Goal: Information Seeking & Learning: Learn about a topic

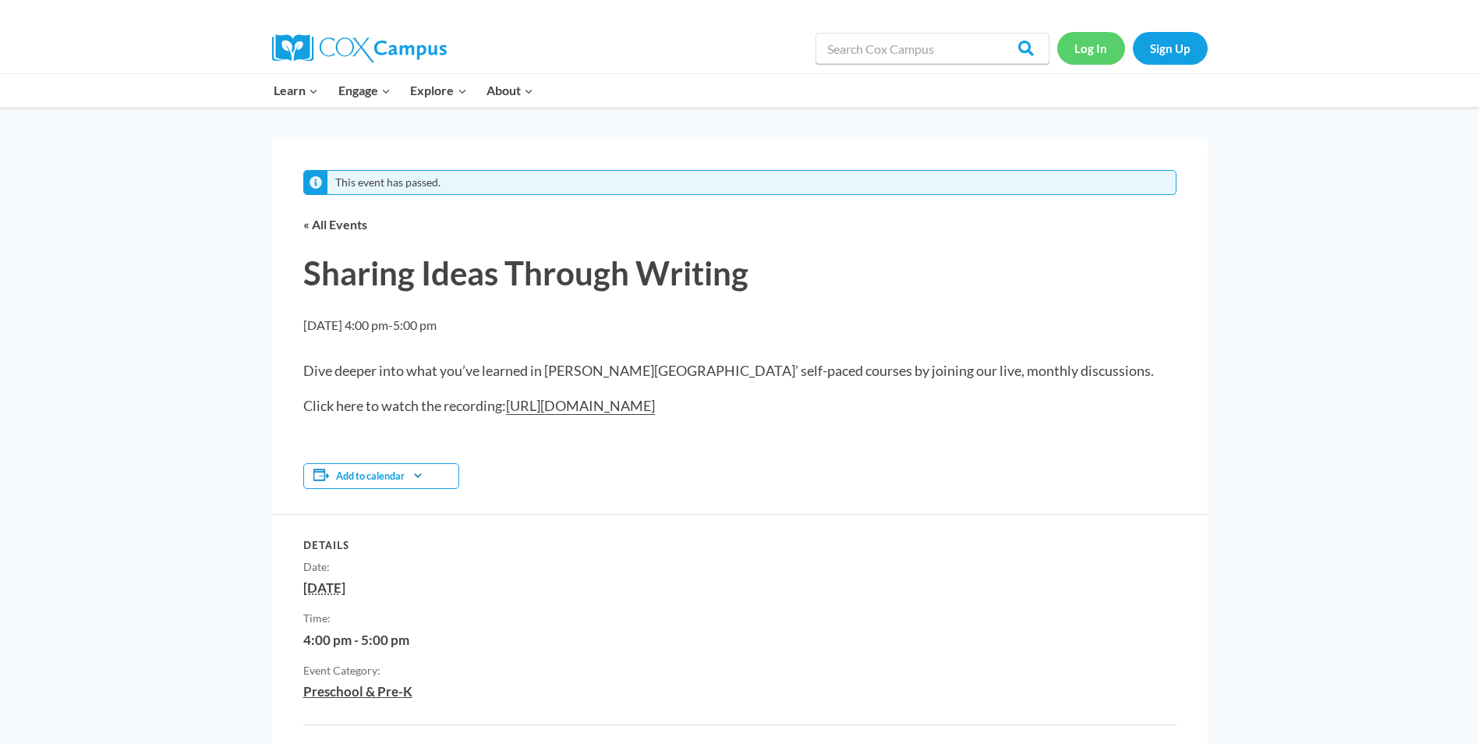
click at [1087, 53] on link "Log In" at bounding box center [1092, 48] width 68 height 32
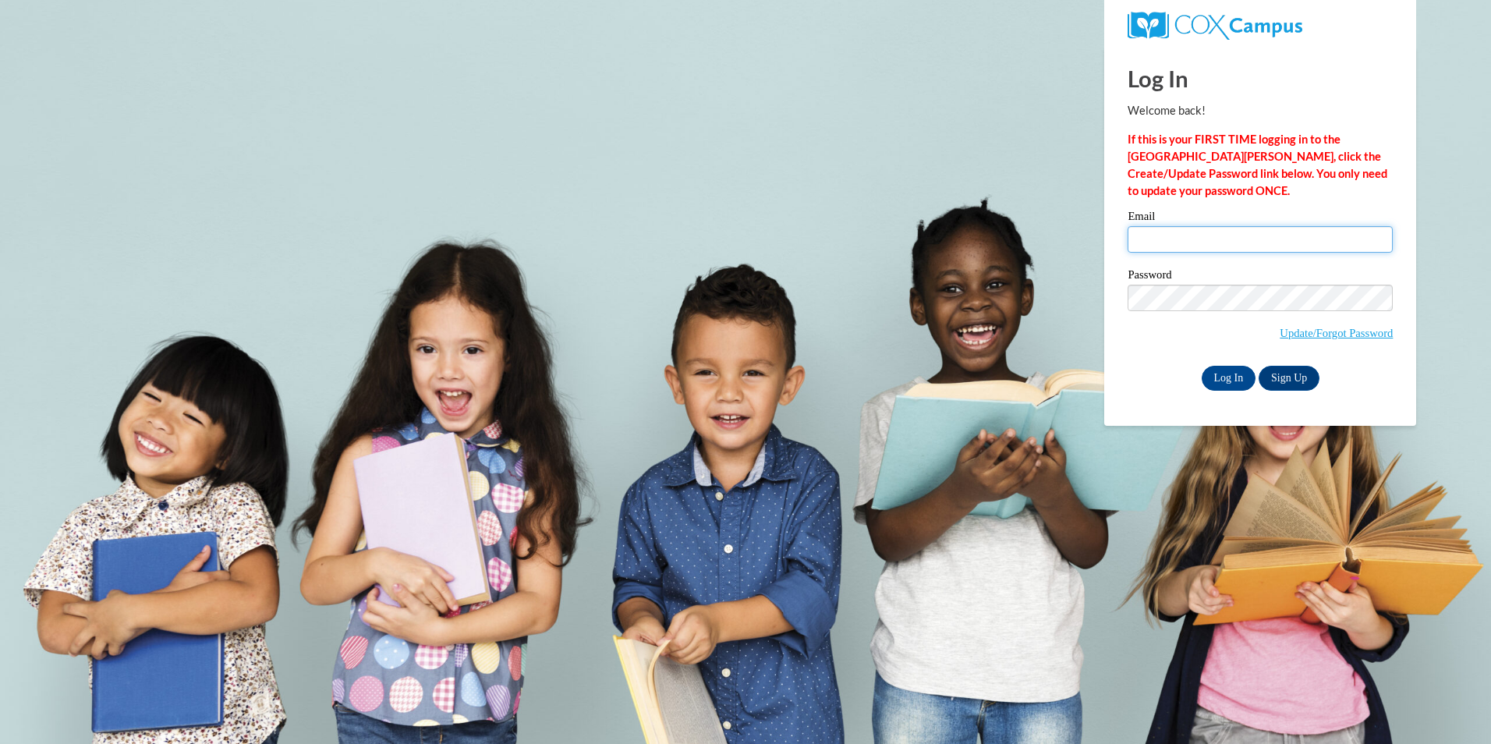
drag, startPoint x: 1267, startPoint y: 241, endPoint x: 1258, endPoint y: 239, distance: 9.6
click at [1267, 241] on input "Email" at bounding box center [1260, 239] width 265 height 27
type input "cdonovan@ua.edu"
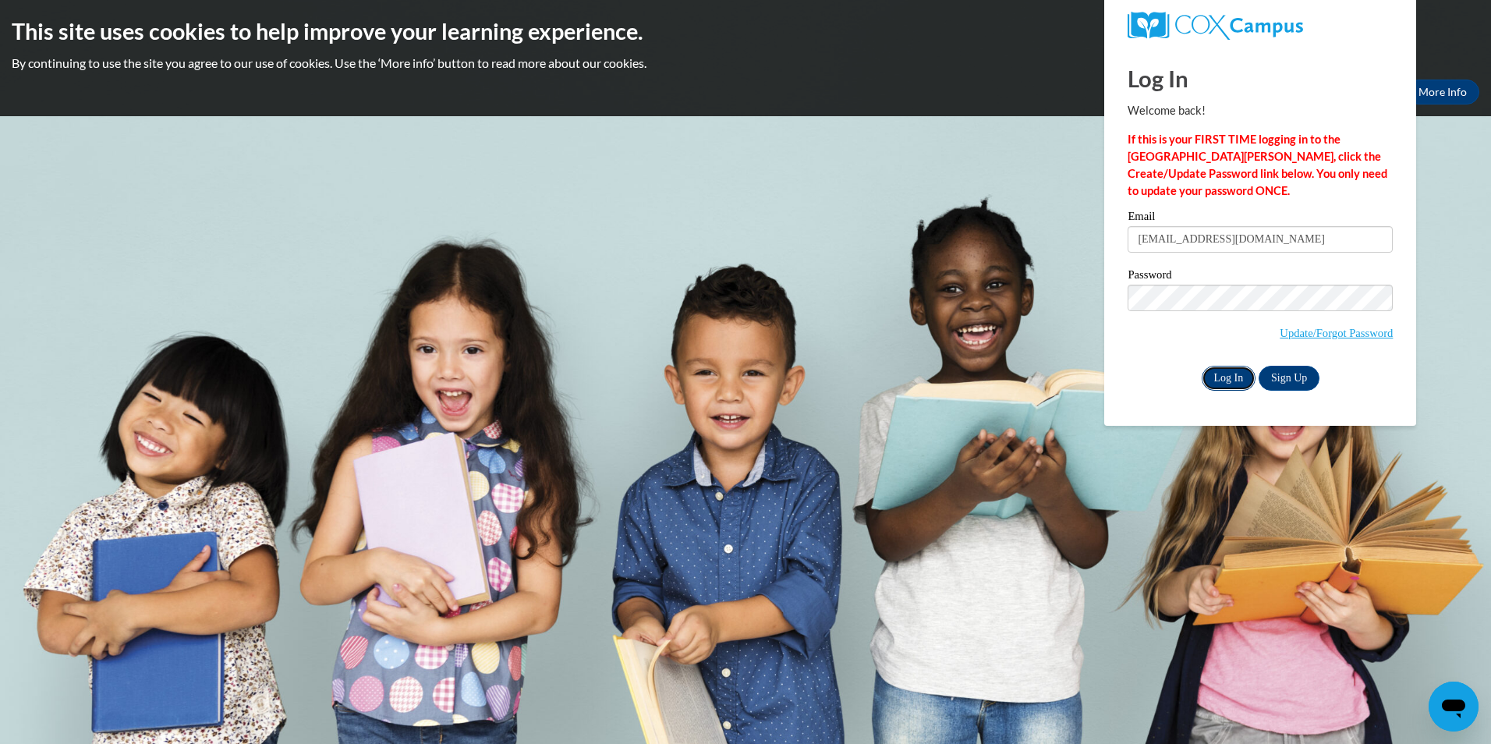
click at [1234, 374] on input "Log In" at bounding box center [1229, 378] width 55 height 25
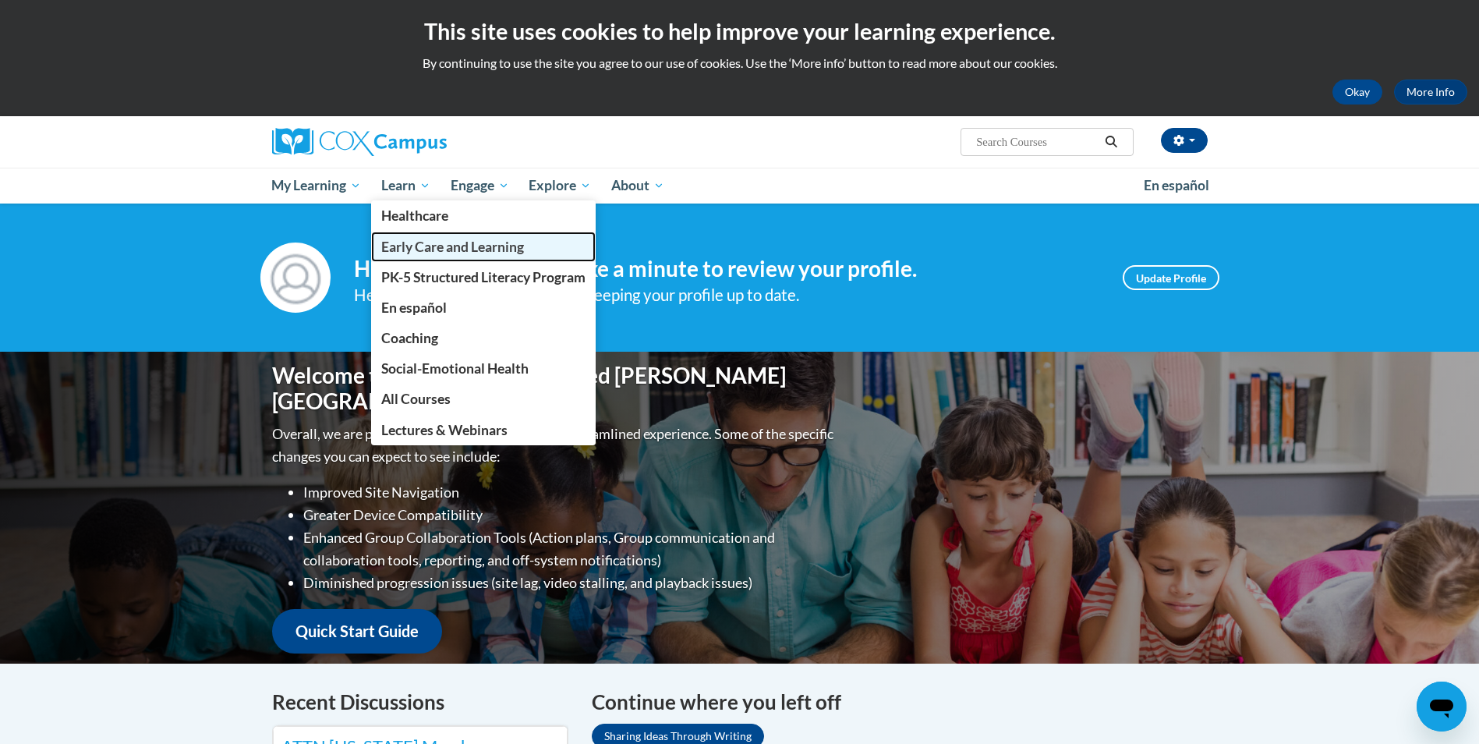
click at [392, 239] on span "Early Care and Learning" at bounding box center [452, 247] width 143 height 16
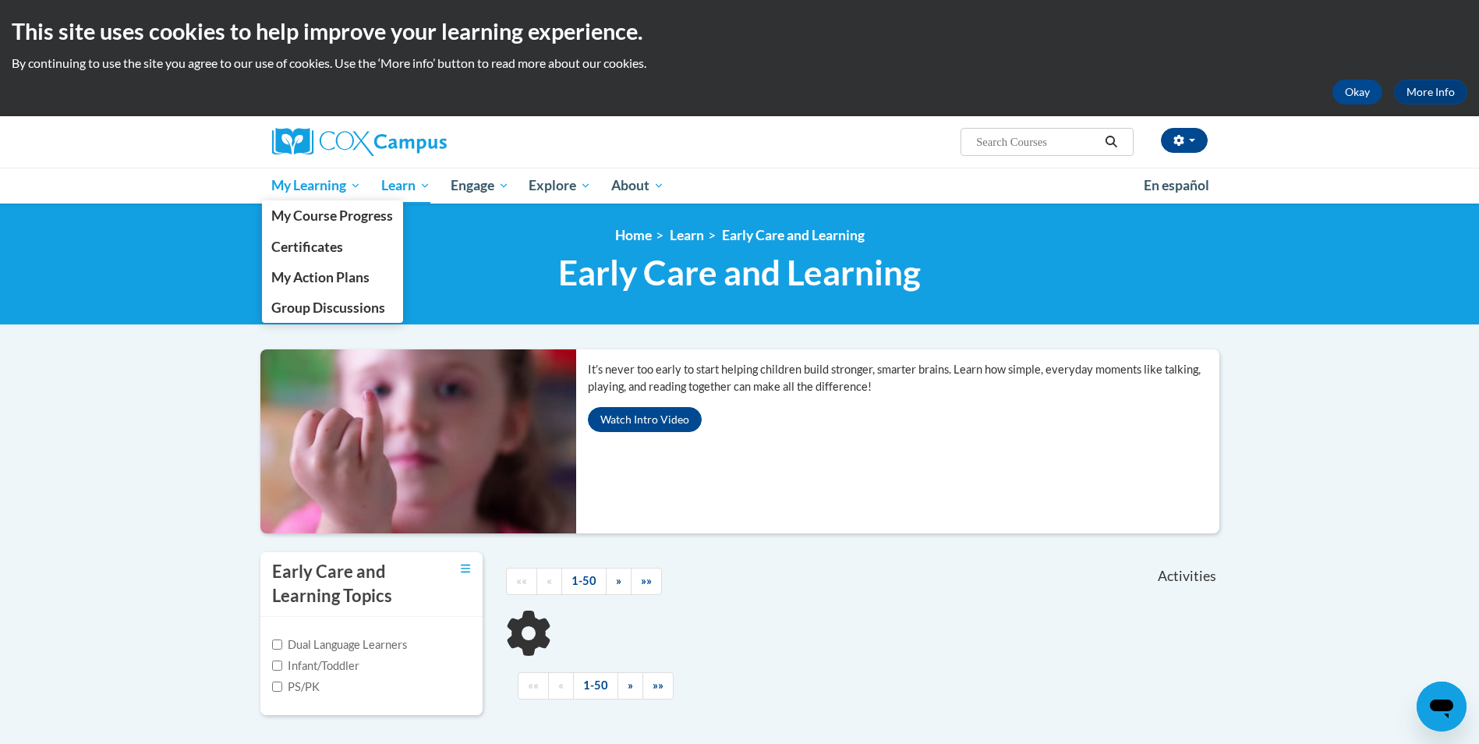
click at [319, 184] on span "My Learning" at bounding box center [316, 185] width 90 height 19
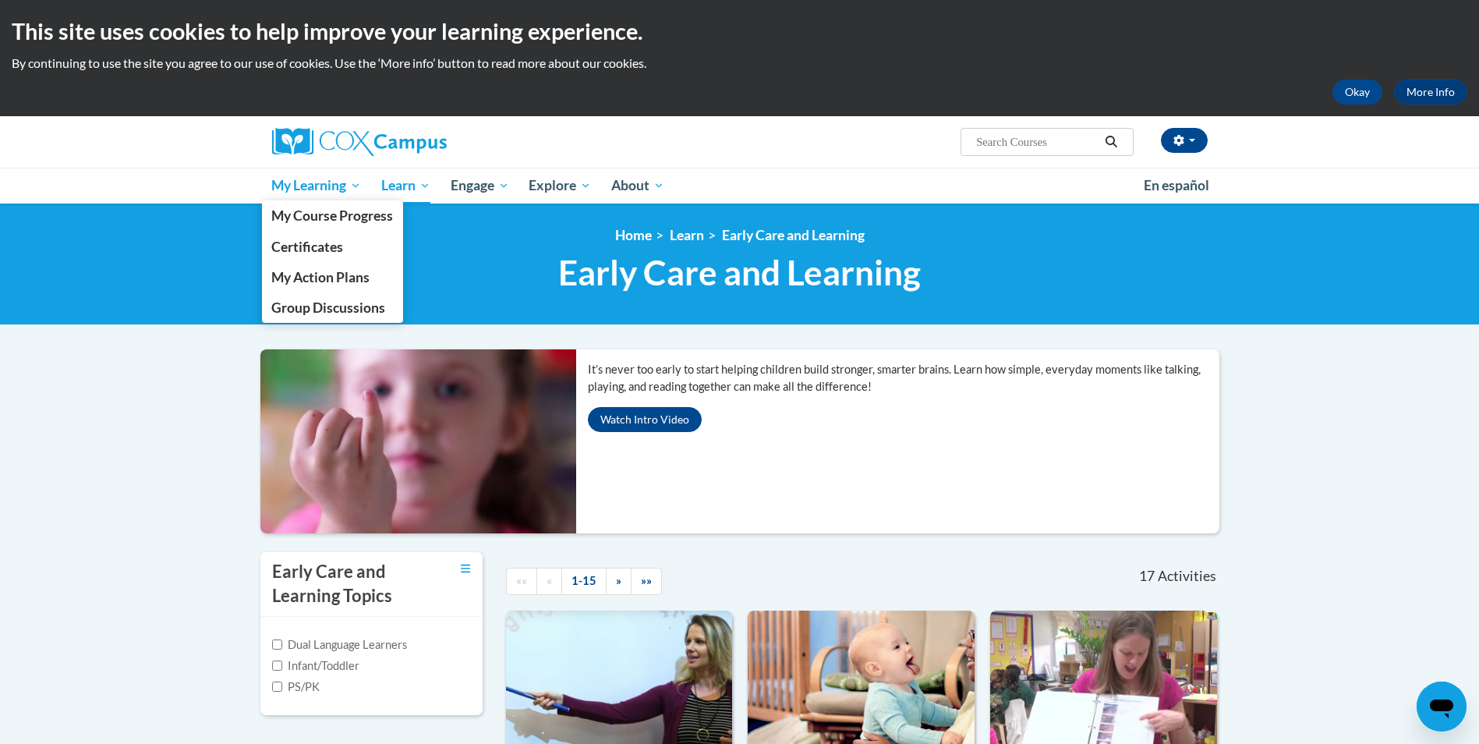
click at [307, 197] on link "My Learning" at bounding box center [317, 186] width 110 height 36
click at [304, 220] on span "My Course Progress" at bounding box center [332, 215] width 122 height 16
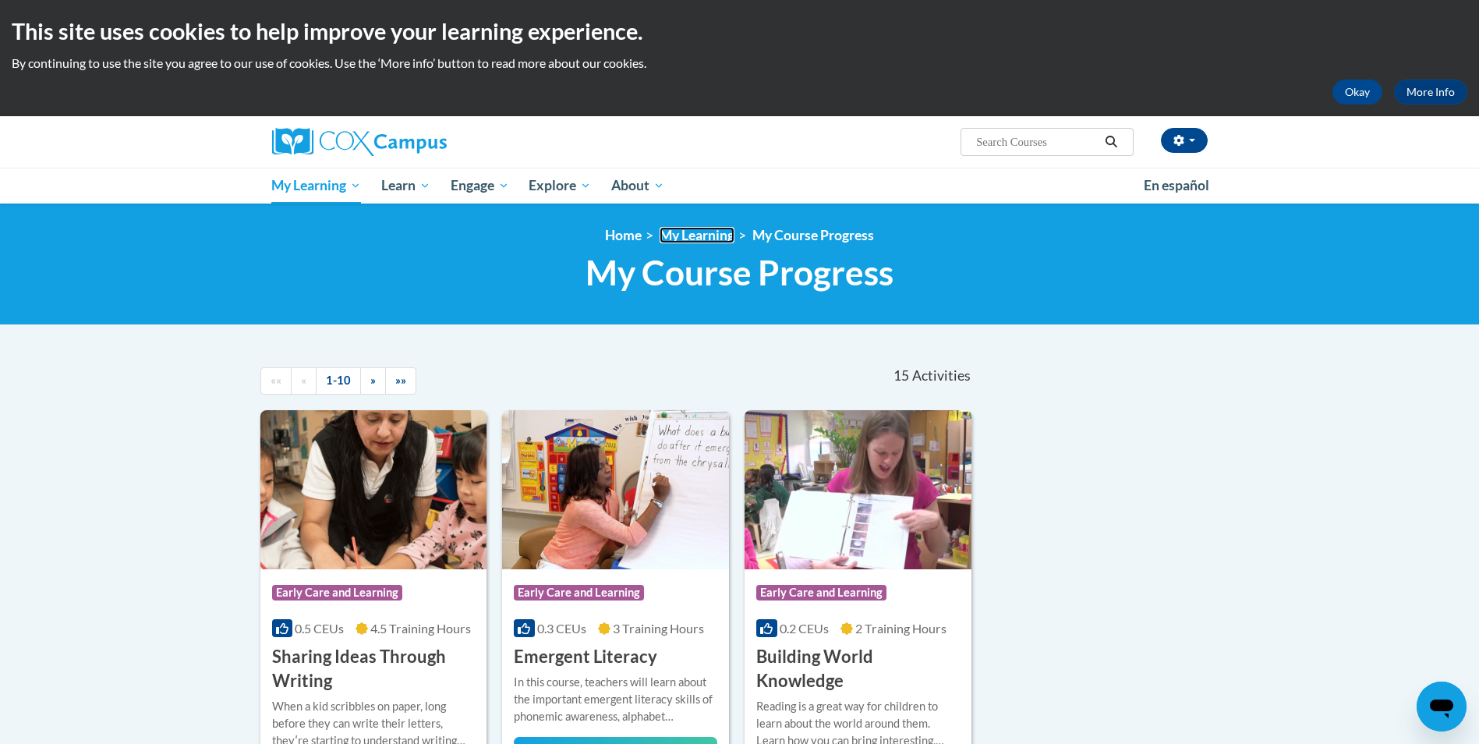
click at [714, 230] on link "My Learning" at bounding box center [697, 235] width 75 height 16
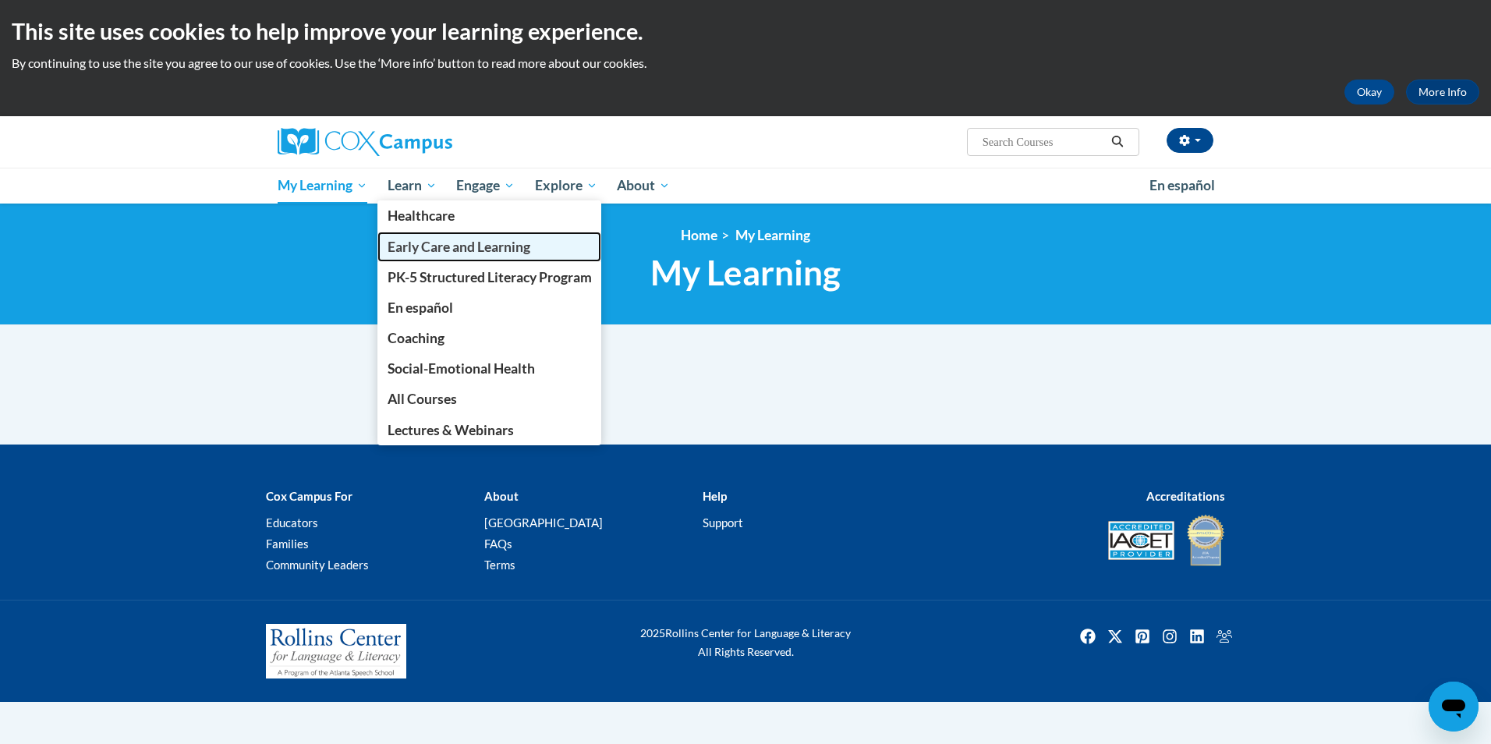
click at [413, 248] on span "Early Care and Learning" at bounding box center [459, 247] width 143 height 16
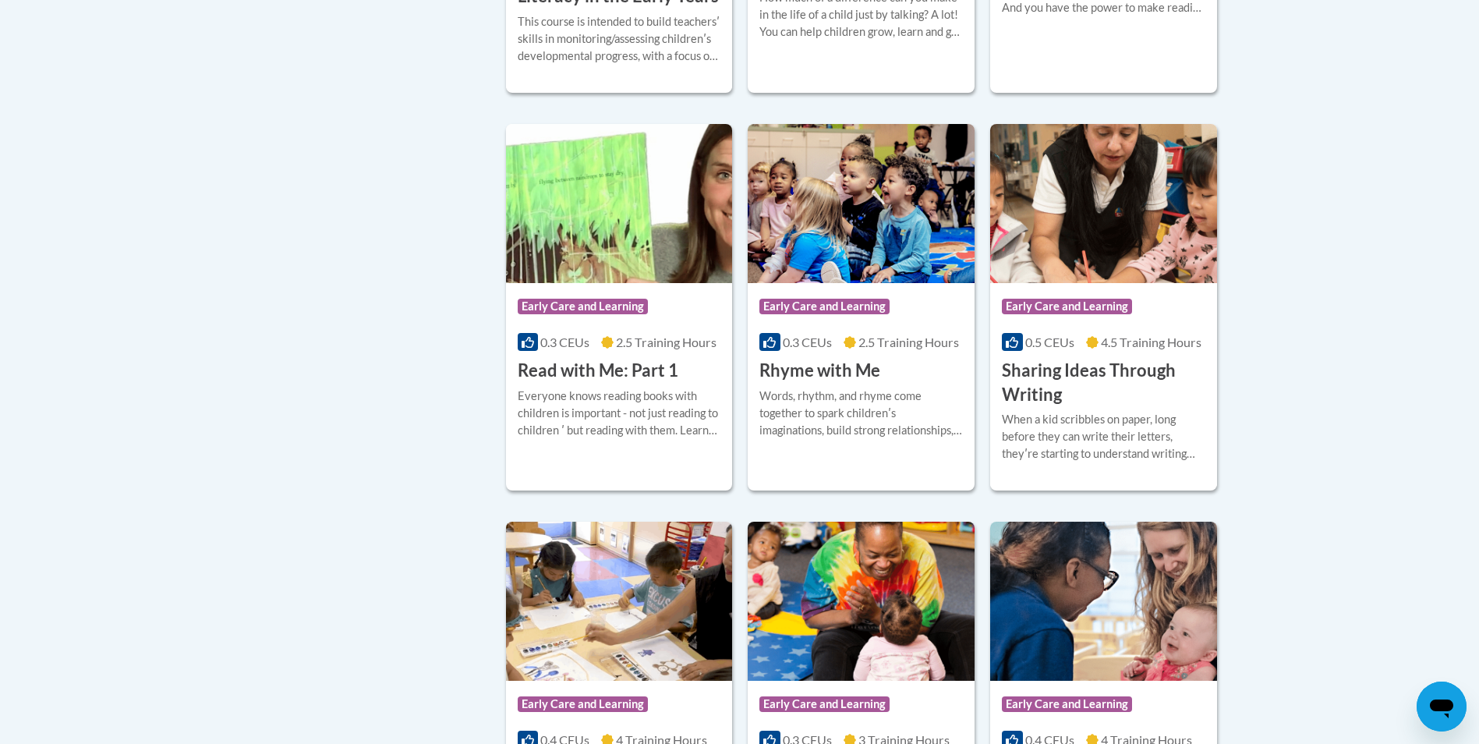
scroll to position [1794, 0]
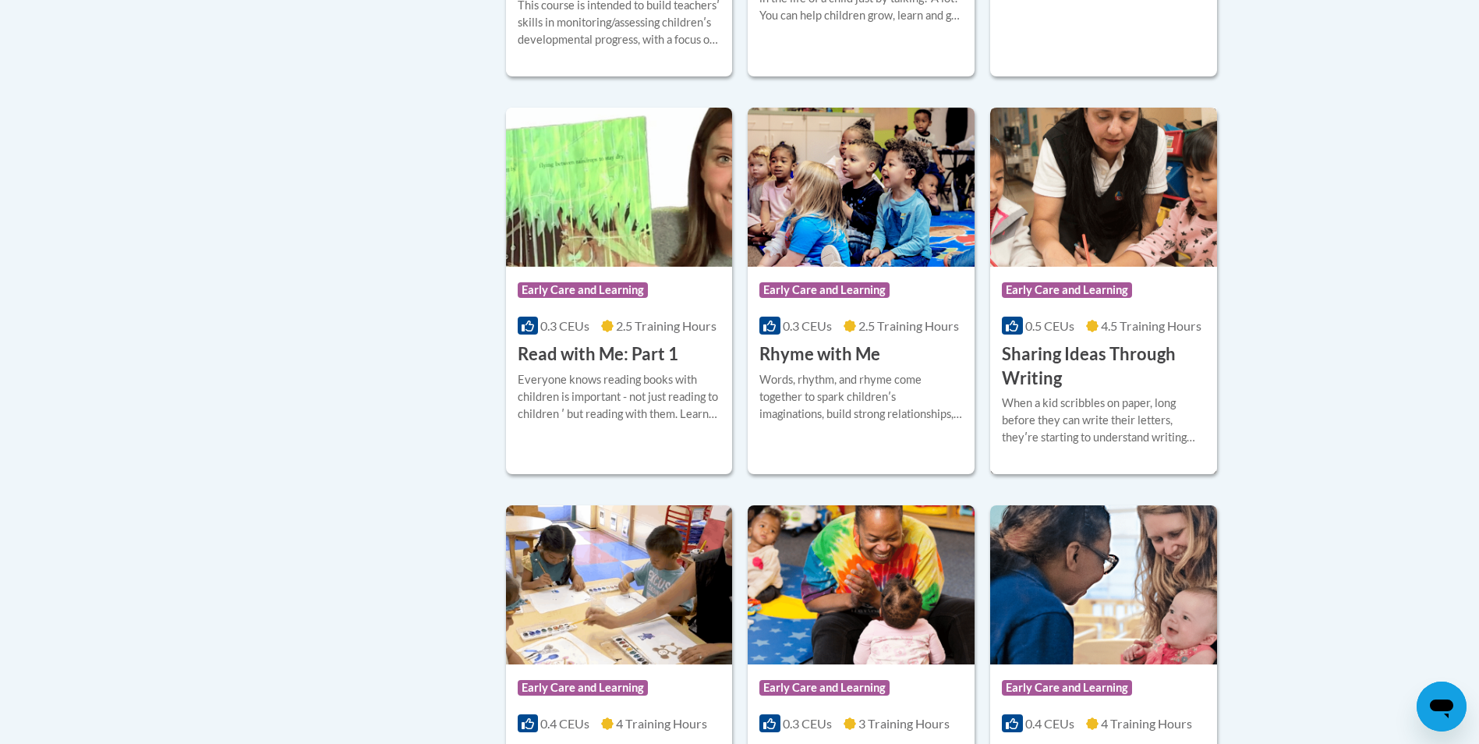
click at [1040, 389] on h3 "Sharing Ideas Through Writing" at bounding box center [1104, 366] width 204 height 48
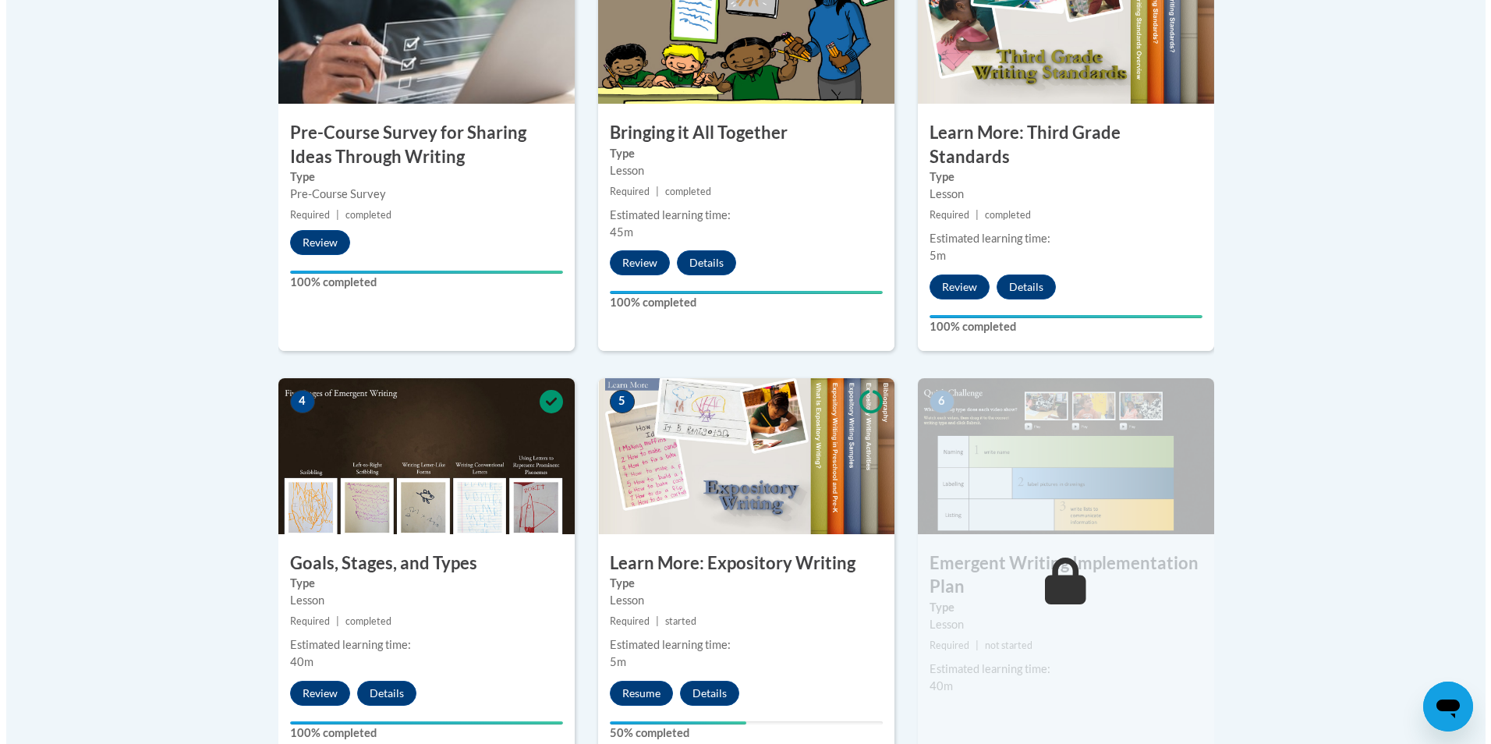
scroll to position [390, 0]
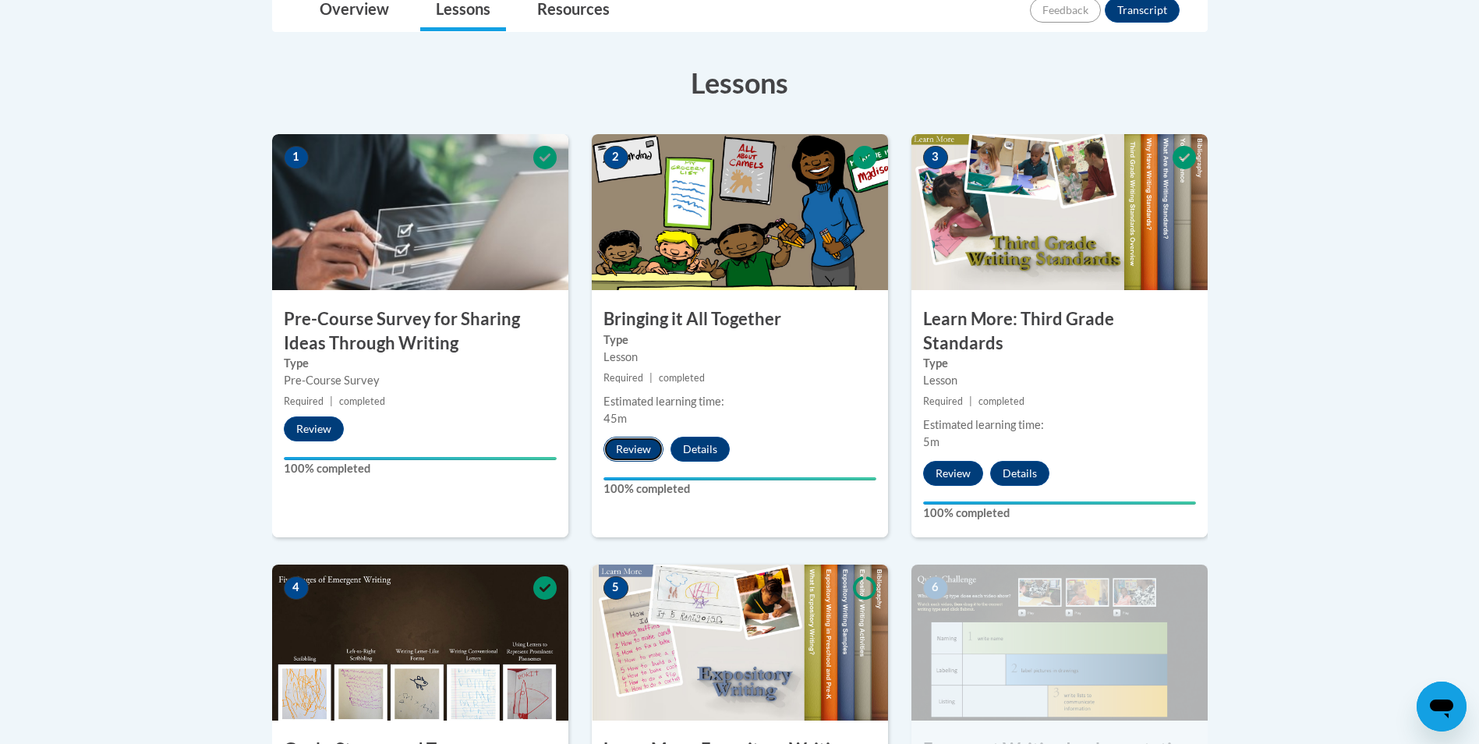
click at [640, 454] on button "Review" at bounding box center [634, 449] width 60 height 25
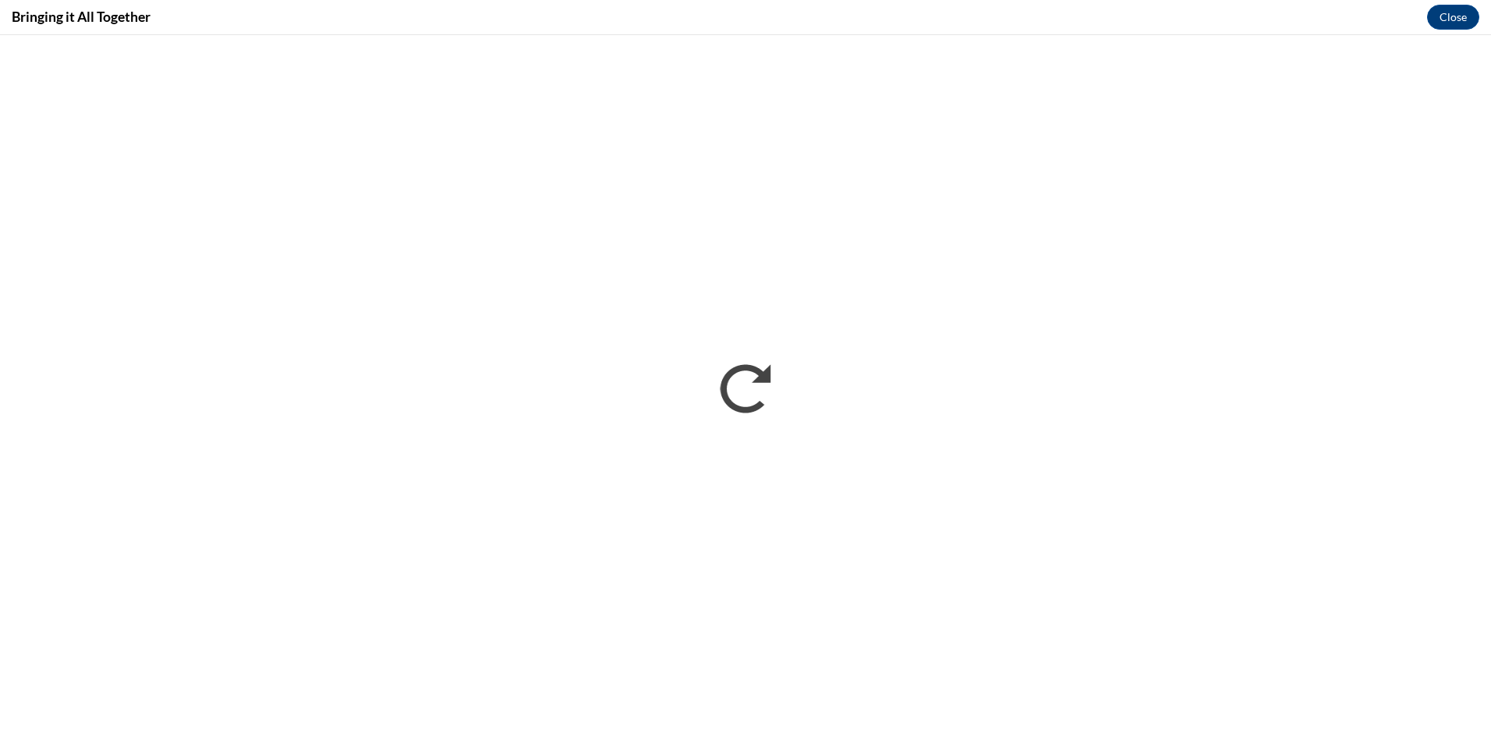
scroll to position [0, 0]
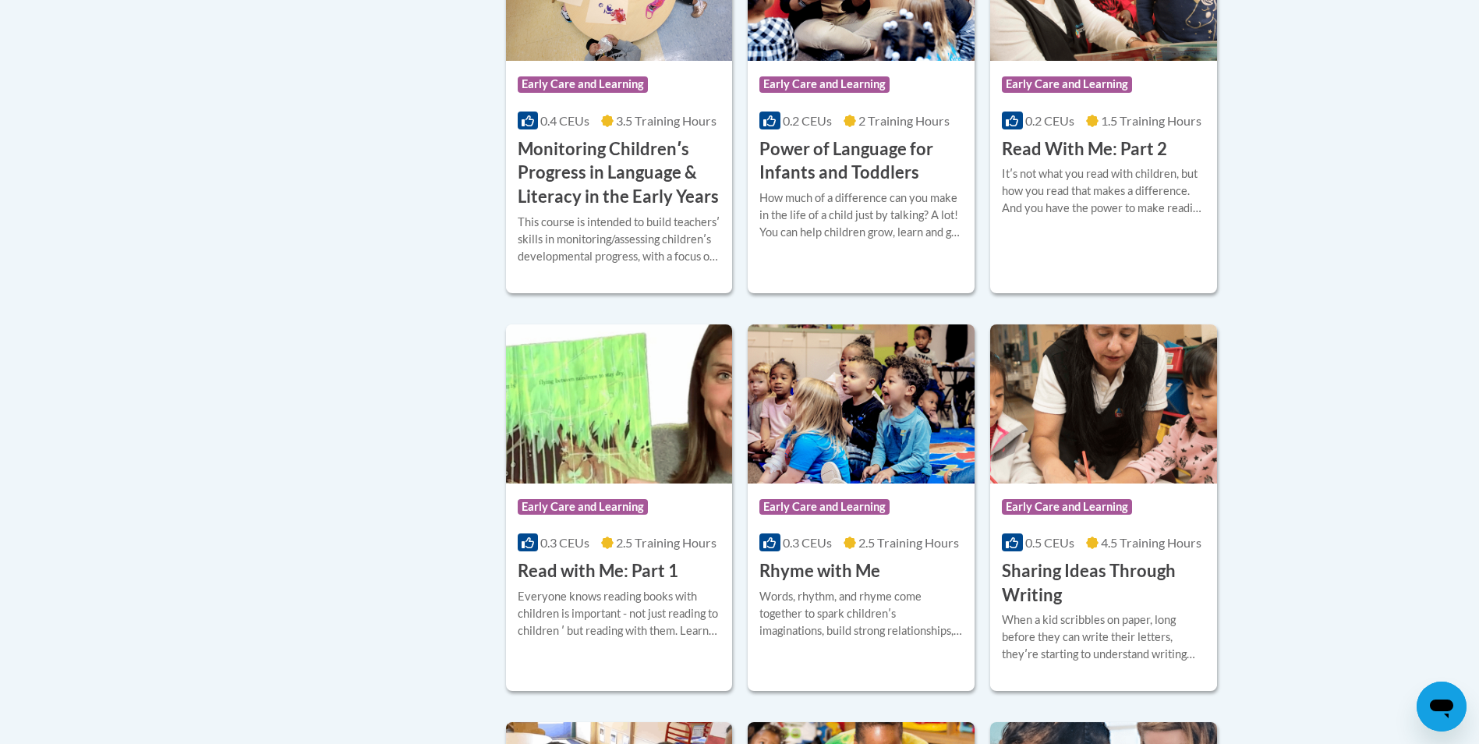
scroll to position [1590, 0]
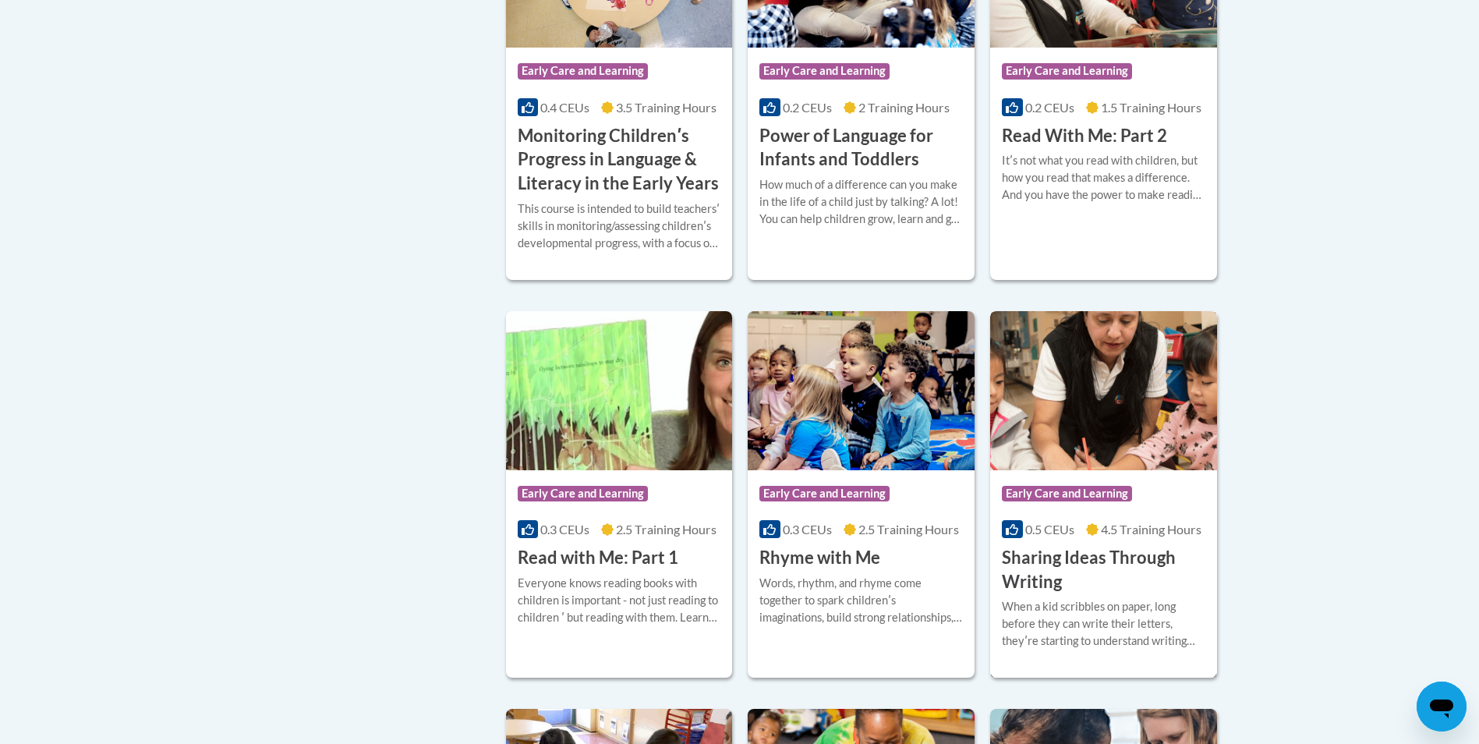
click at [1022, 594] on h3 "Sharing Ideas Through Writing" at bounding box center [1104, 570] width 204 height 48
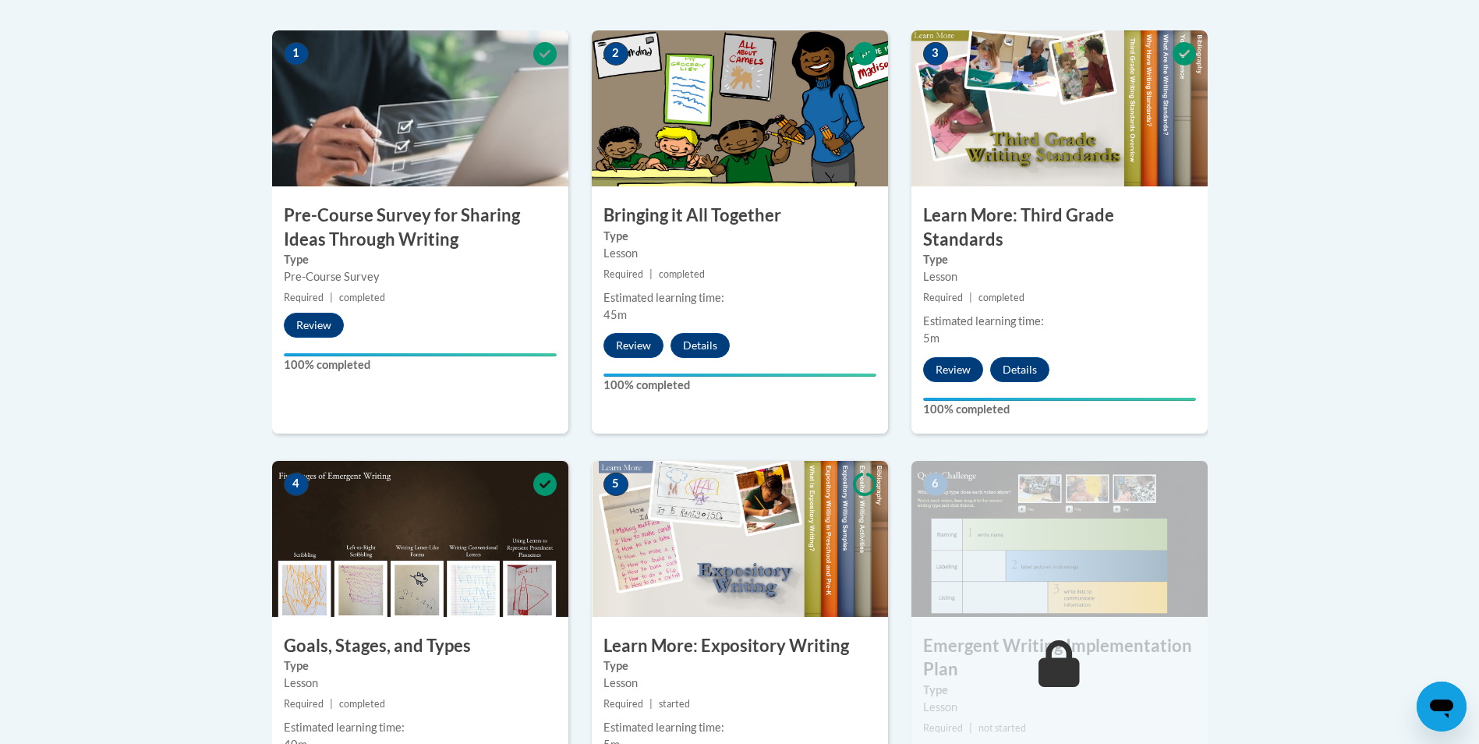
scroll to position [468, 0]
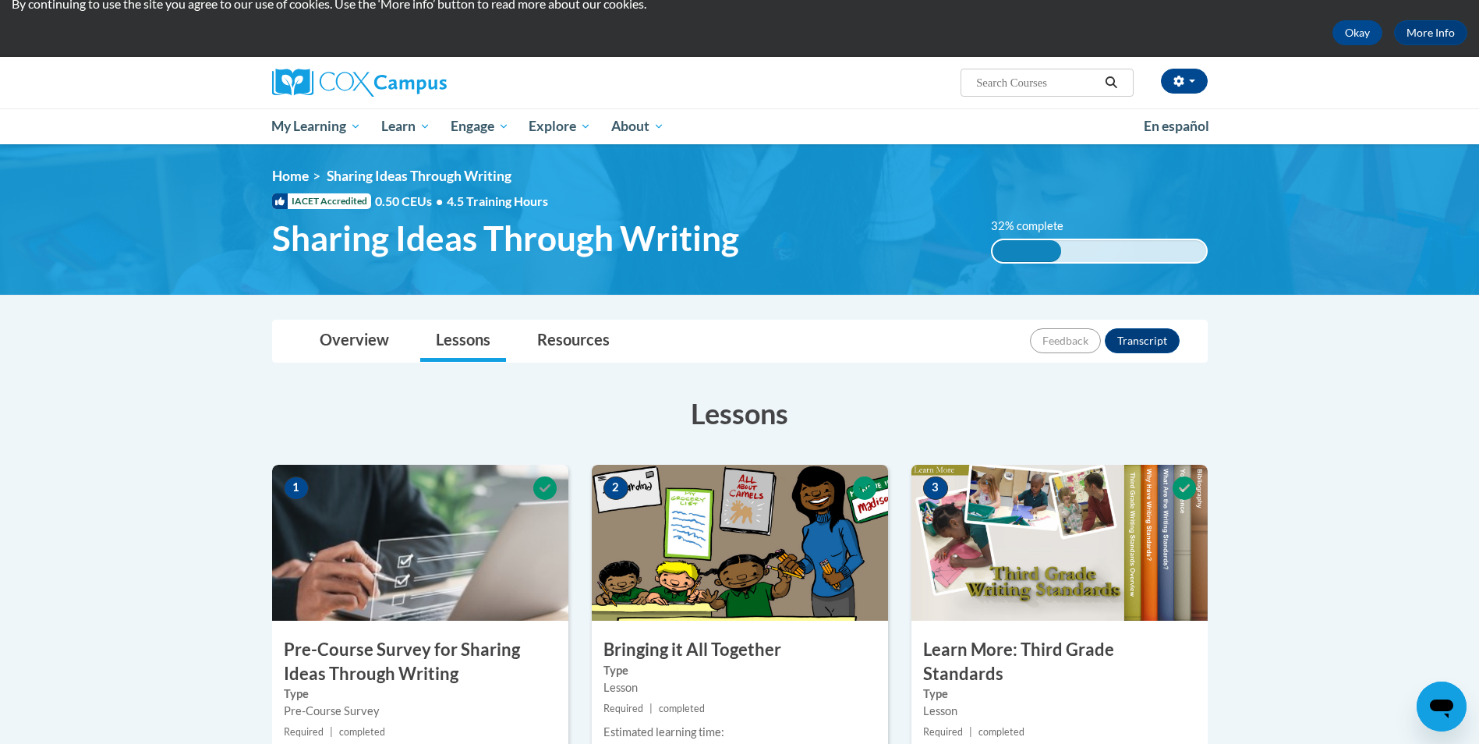
scroll to position [0, 0]
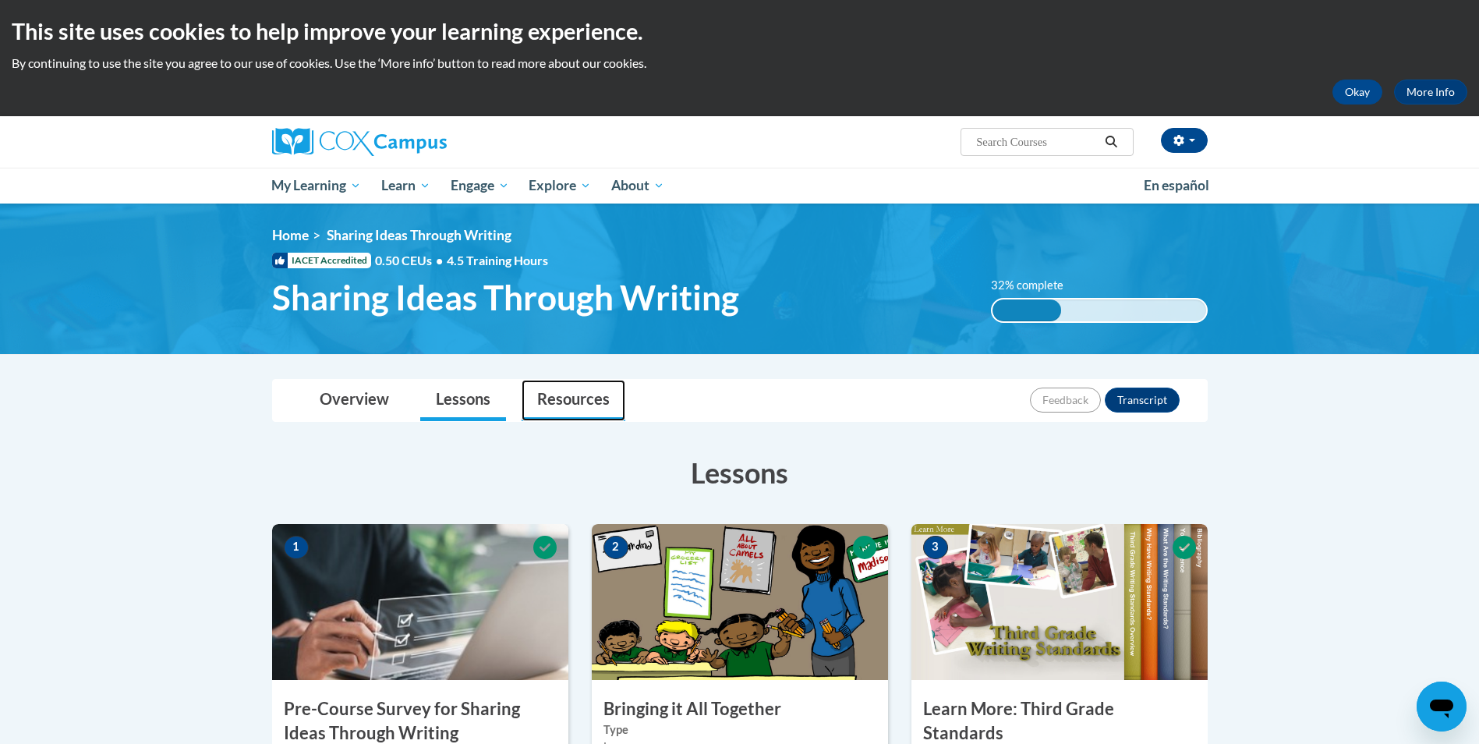
click at [565, 390] on link "Resources" at bounding box center [574, 400] width 104 height 41
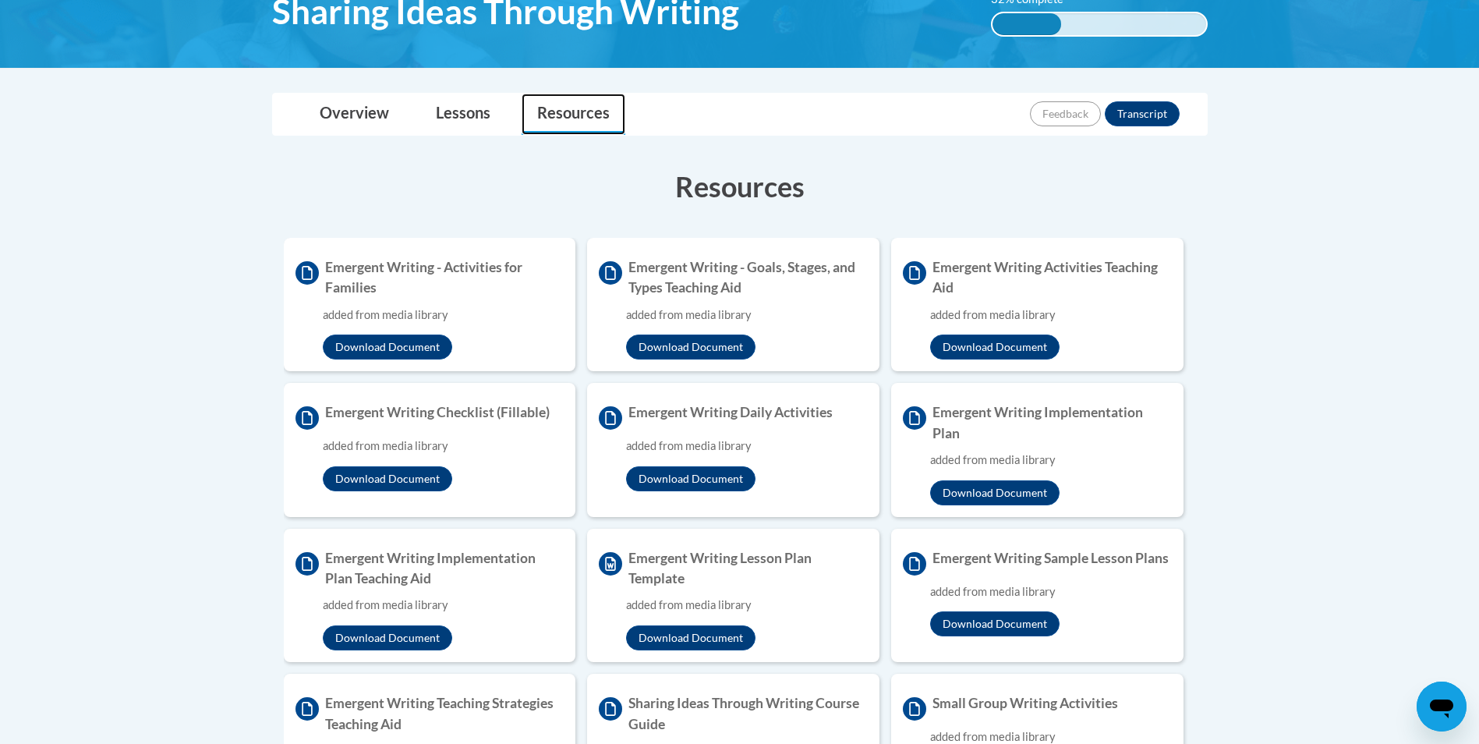
scroll to position [390, 0]
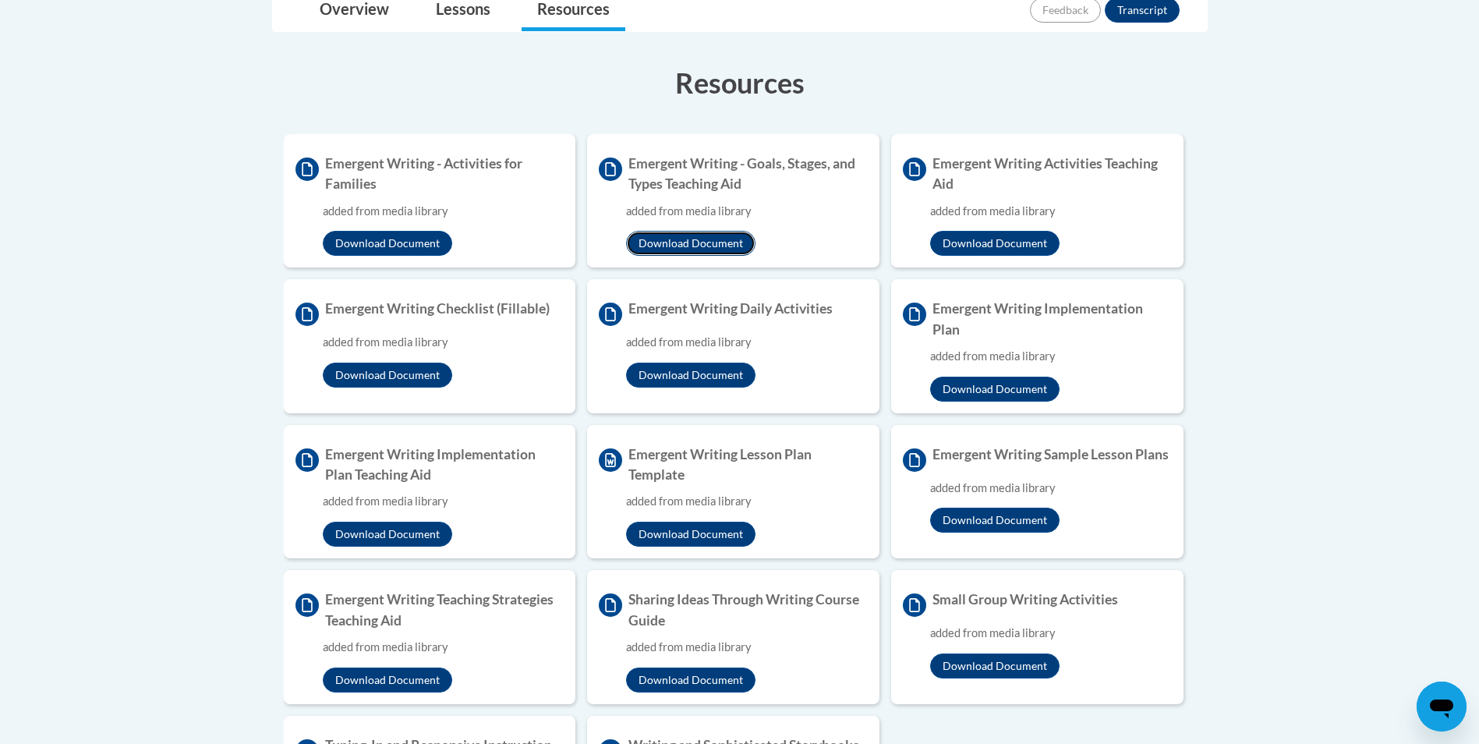
click at [687, 242] on button "Download Document" at bounding box center [690, 243] width 129 height 25
click at [371, 377] on button "Download Document" at bounding box center [387, 375] width 129 height 25
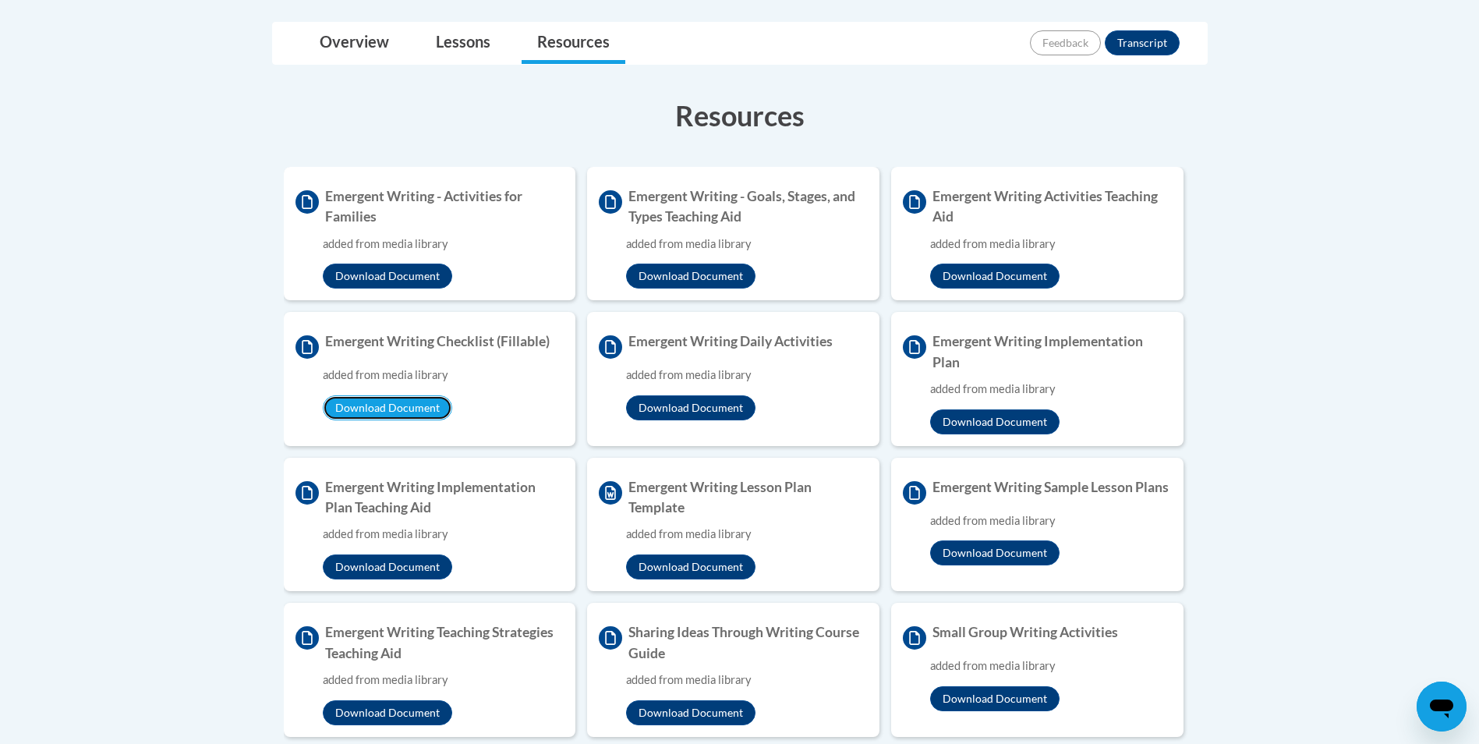
scroll to position [312, 0]
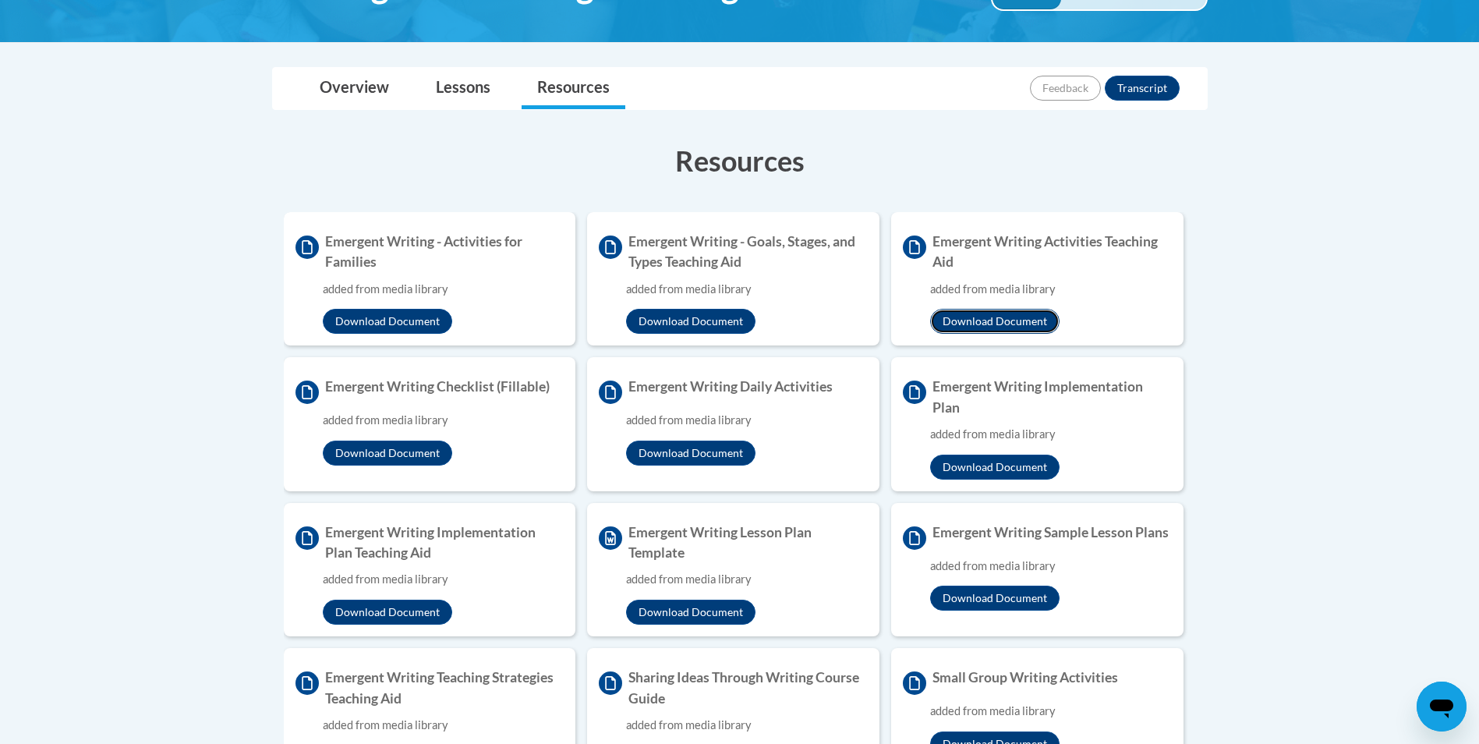
click at [983, 315] on button "Download Document" at bounding box center [994, 321] width 129 height 25
click at [709, 323] on button "Download Document" at bounding box center [690, 321] width 129 height 25
click at [992, 316] on button "Download Document" at bounding box center [994, 321] width 129 height 25
click at [963, 457] on button "Download Document" at bounding box center [994, 467] width 129 height 25
